Goal: Information Seeking & Learning: Learn about a topic

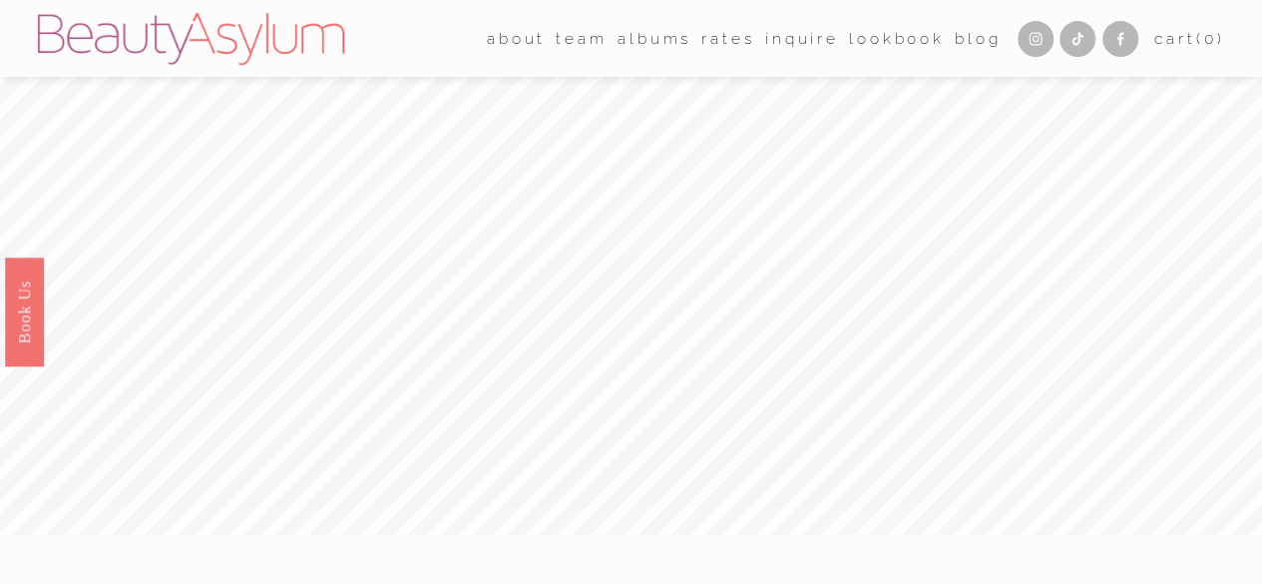
click at [706, 45] on link "Rates" at bounding box center [727, 38] width 53 height 31
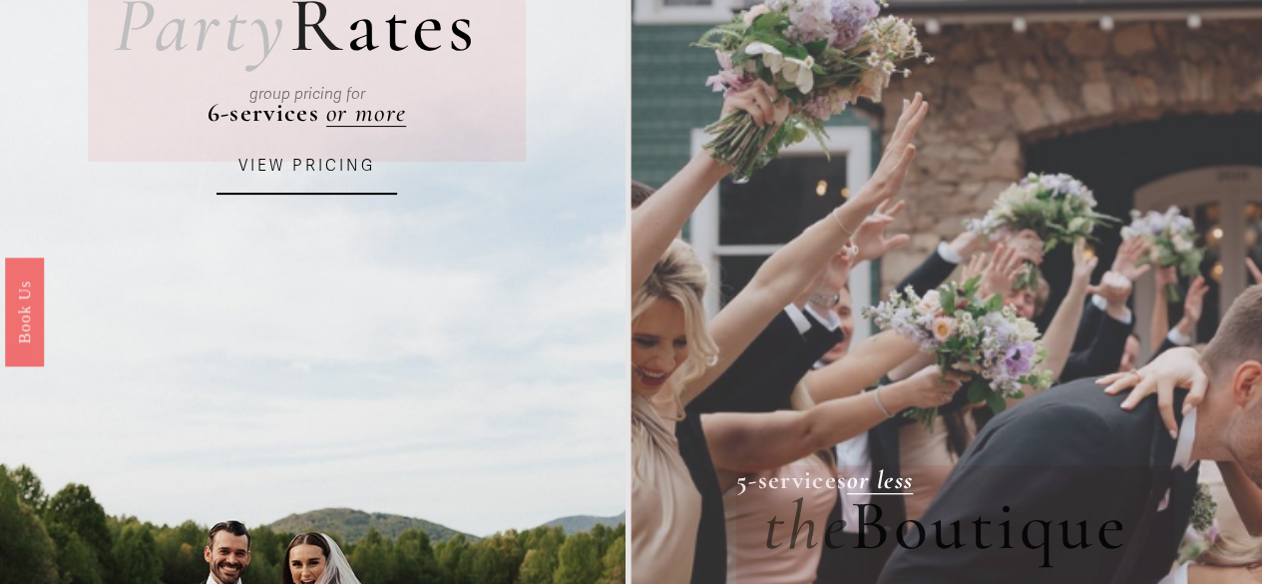
scroll to position [216, 0]
click at [272, 179] on link "VIEW PRICING" at bounding box center [307, 168] width 181 height 55
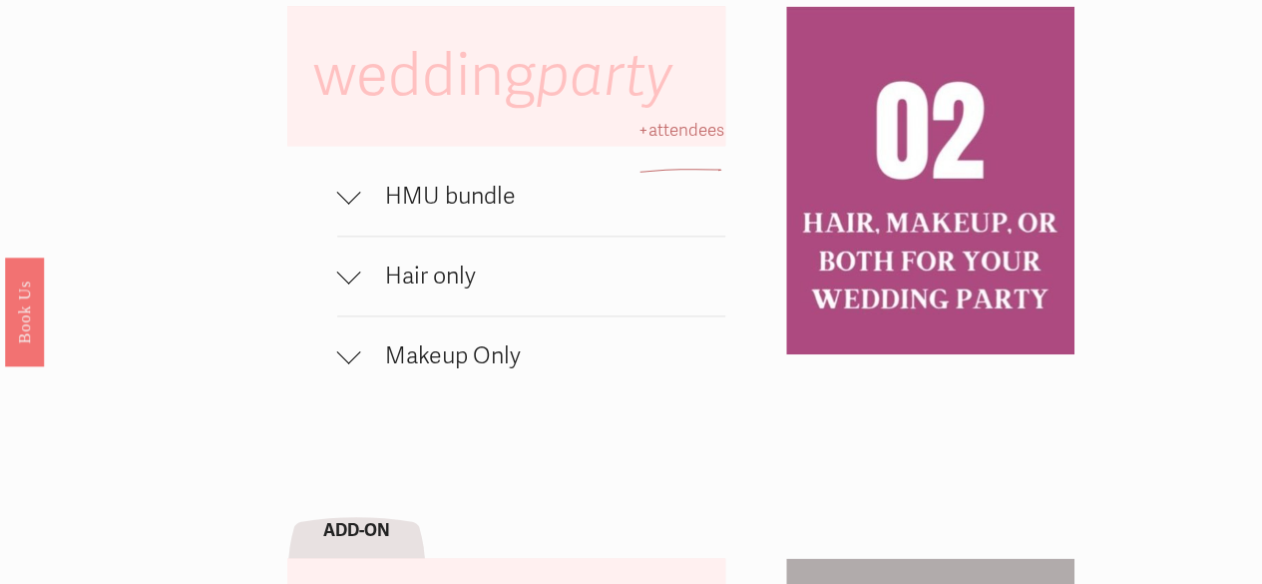
scroll to position [1222, 0]
click at [349, 204] on div at bounding box center [349, 192] width 24 height 24
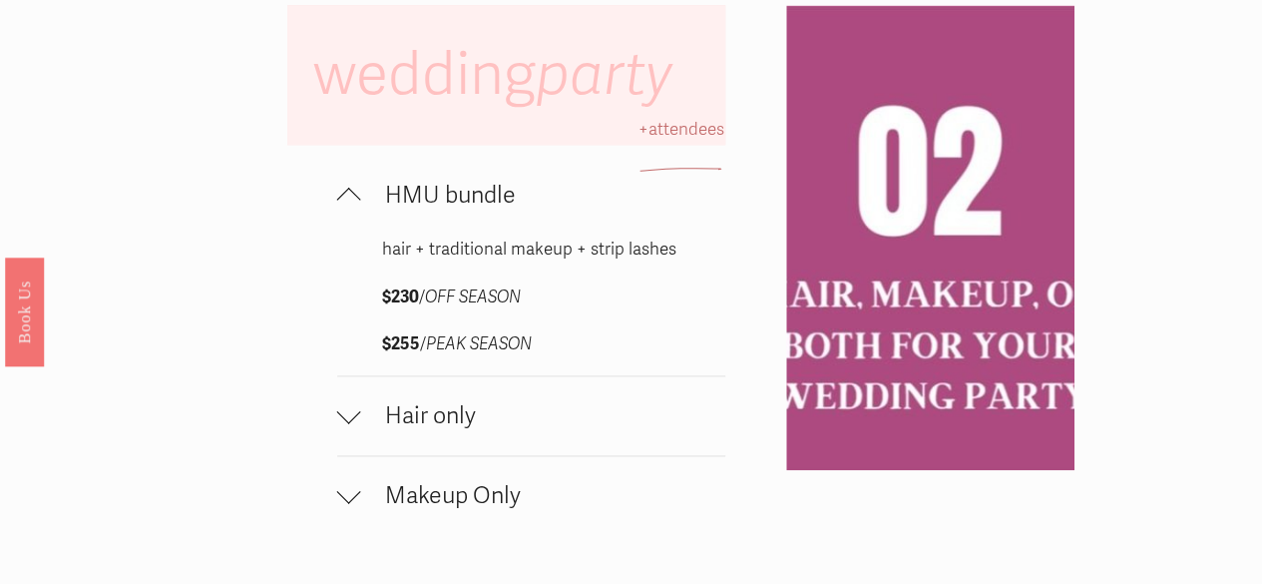
click at [352, 423] on div at bounding box center [349, 411] width 24 height 24
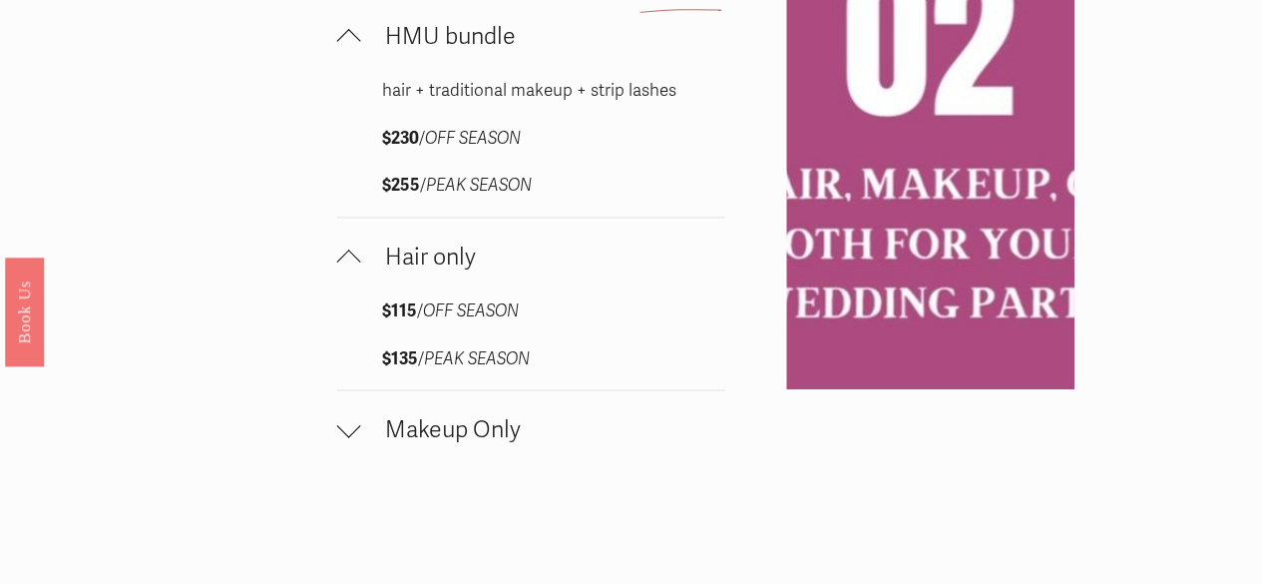
scroll to position [1385, 0]
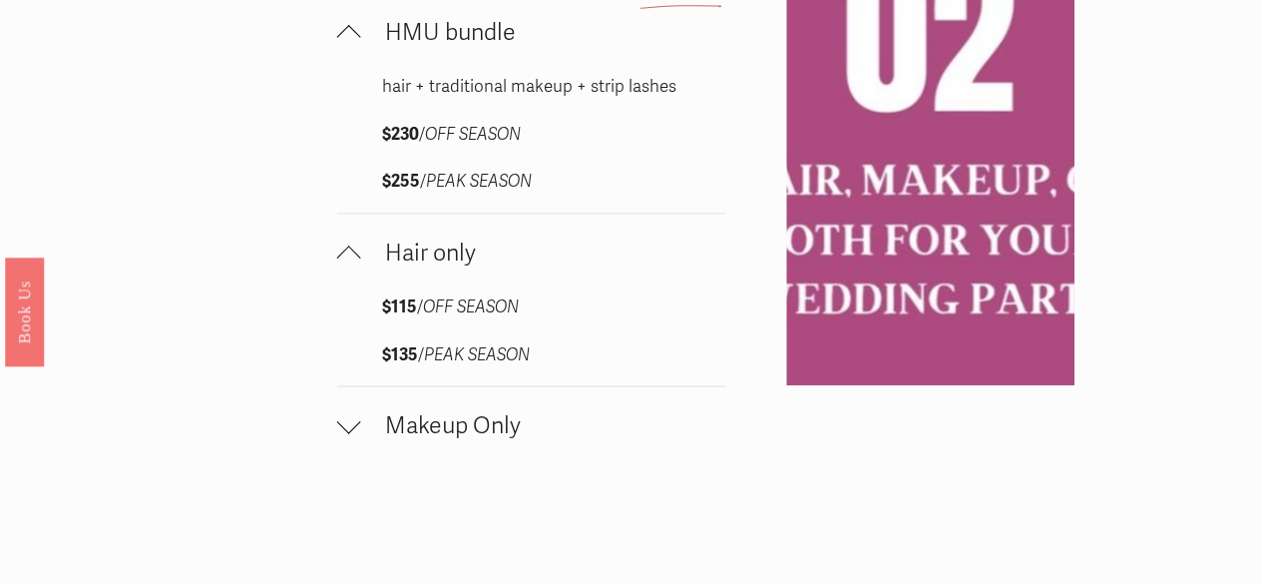
click at [352, 434] on div at bounding box center [349, 422] width 24 height 24
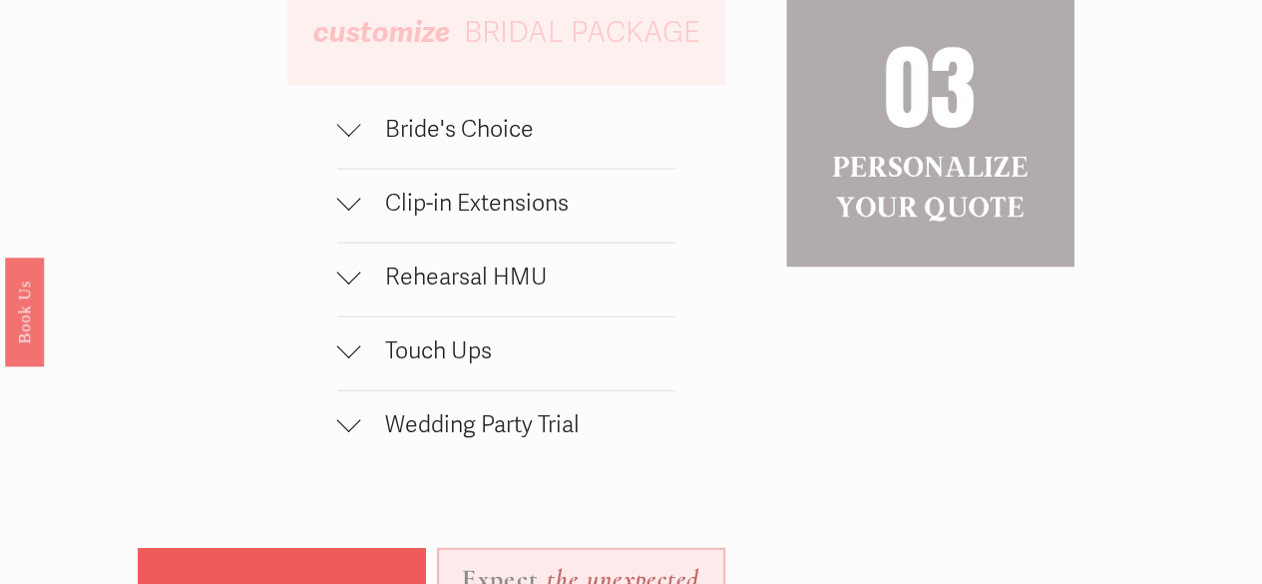
scroll to position [2176, 0]
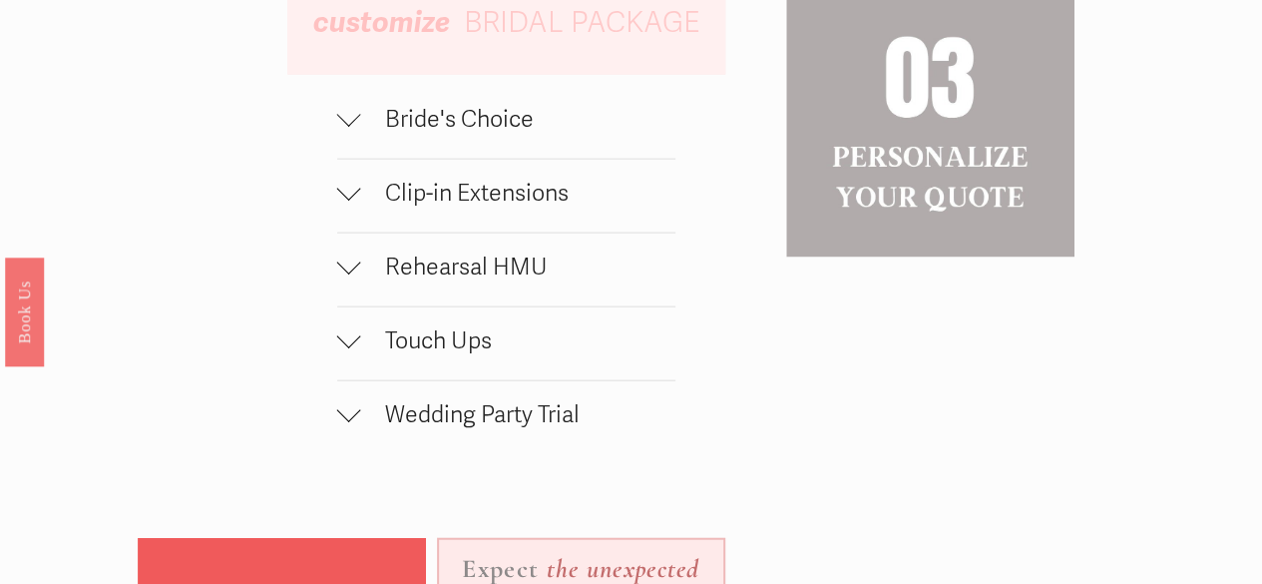
click at [335, 147] on div "wedding party HMU bundle hair + traditional makeup + strip lashes $230 / OFF SE…" at bounding box center [631, 30] width 1262 height 1959
click at [355, 206] on div at bounding box center [349, 194] width 24 height 24
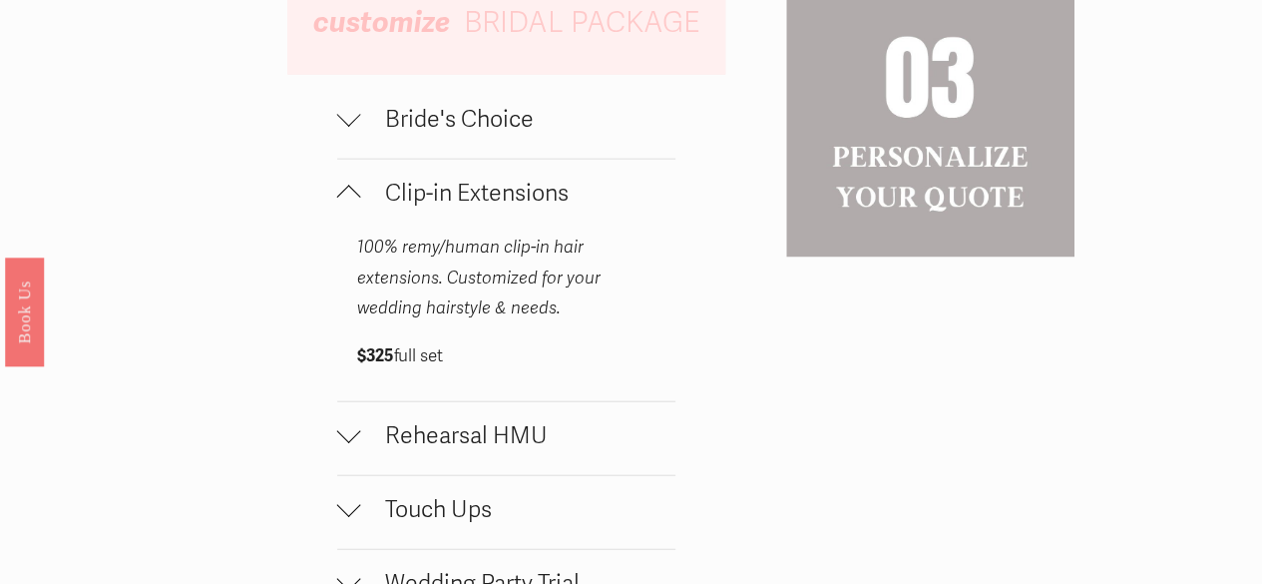
click at [352, 132] on div at bounding box center [349, 120] width 24 height 24
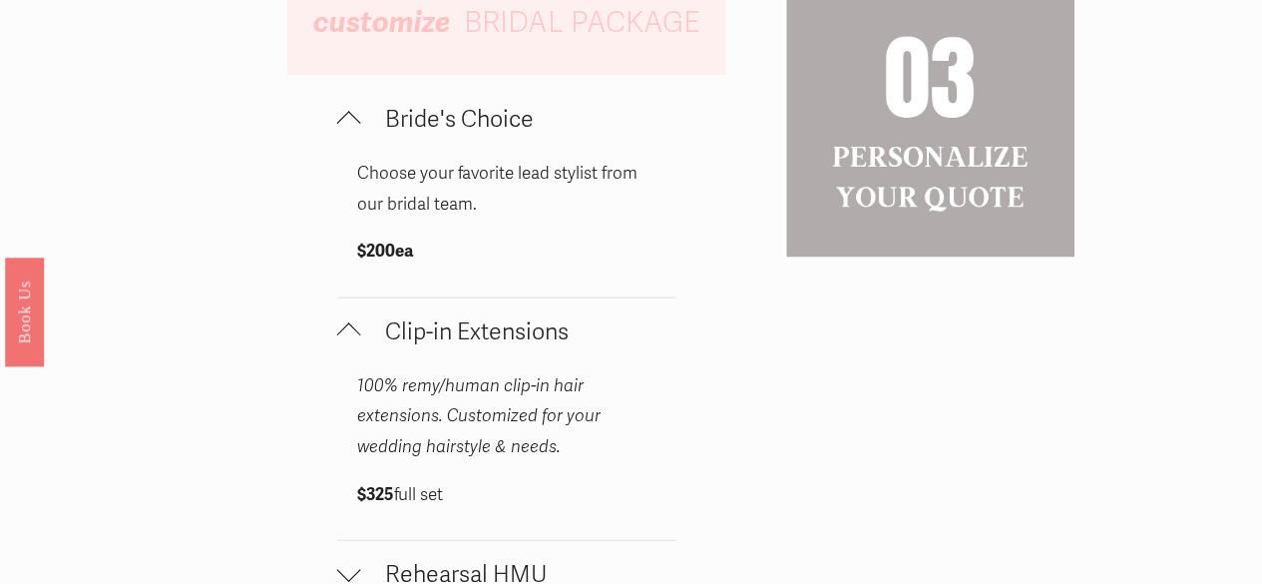
scroll to position [2494, 0]
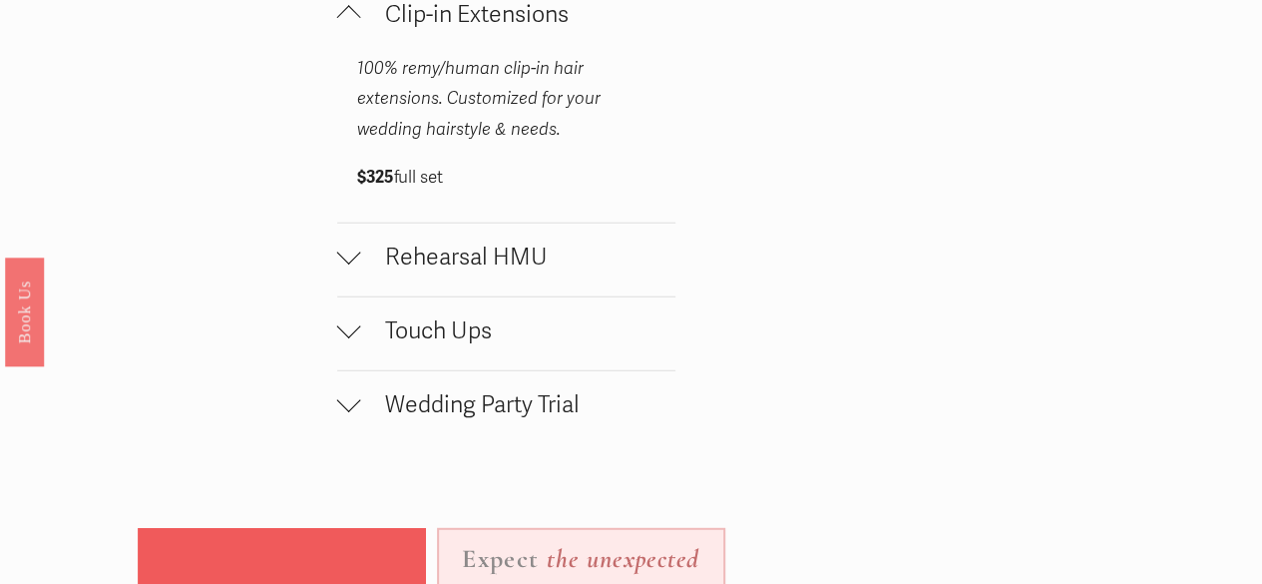
click at [354, 296] on button "Rehearsal HMU" at bounding box center [506, 260] width 338 height 73
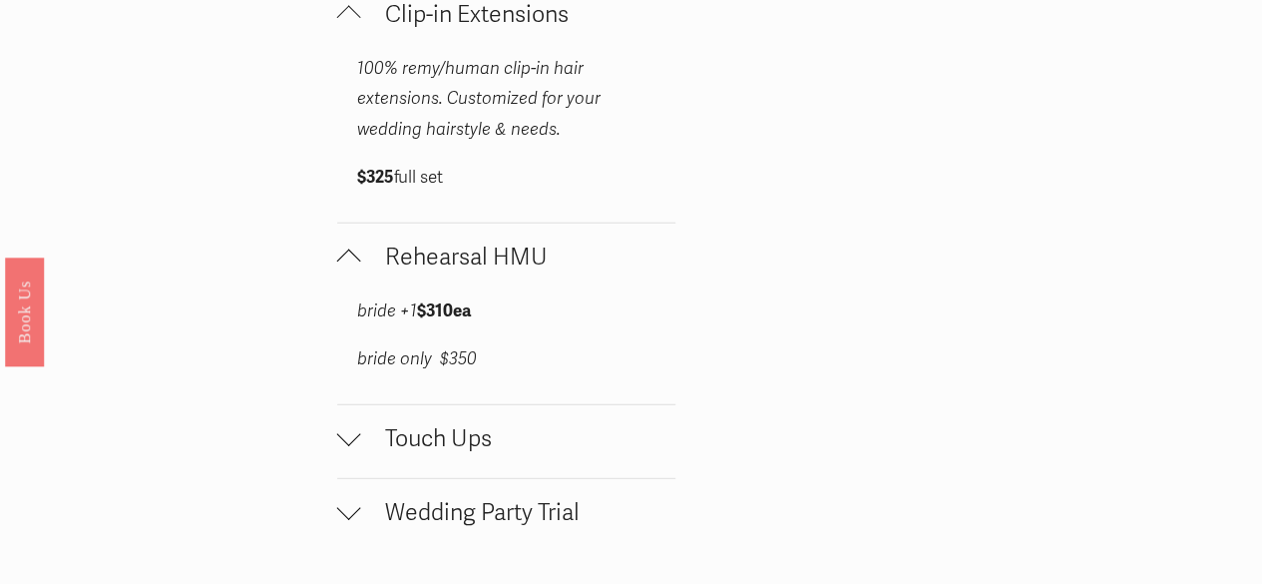
click at [341, 521] on div at bounding box center [349, 509] width 24 height 24
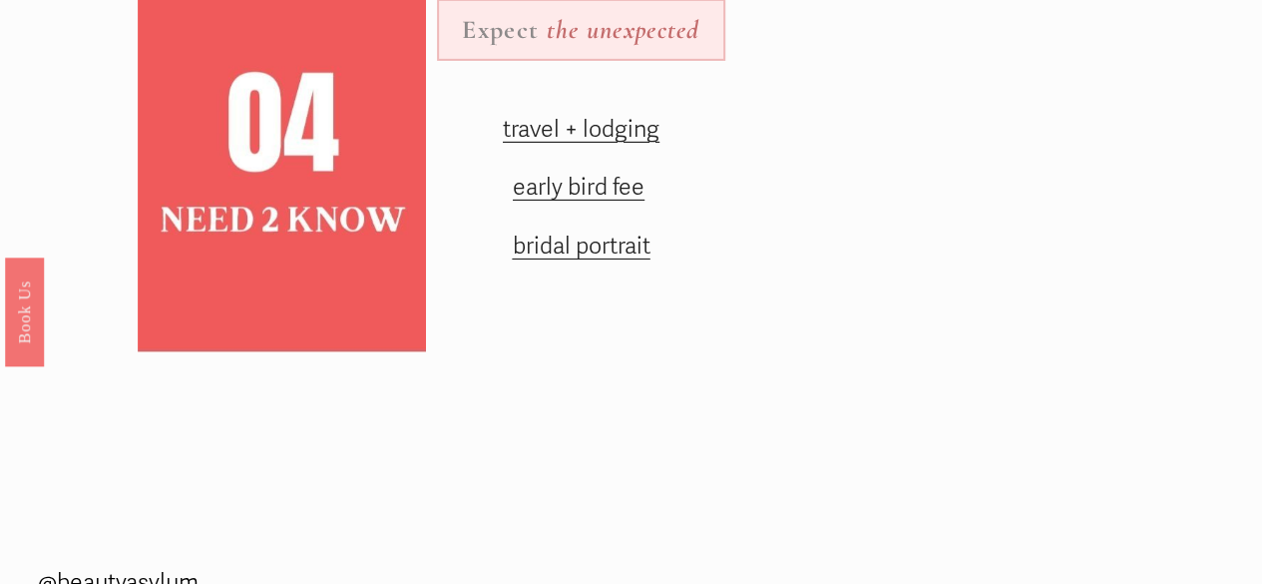
scroll to position [3780, 0]
